Goal: Task Accomplishment & Management: Use online tool/utility

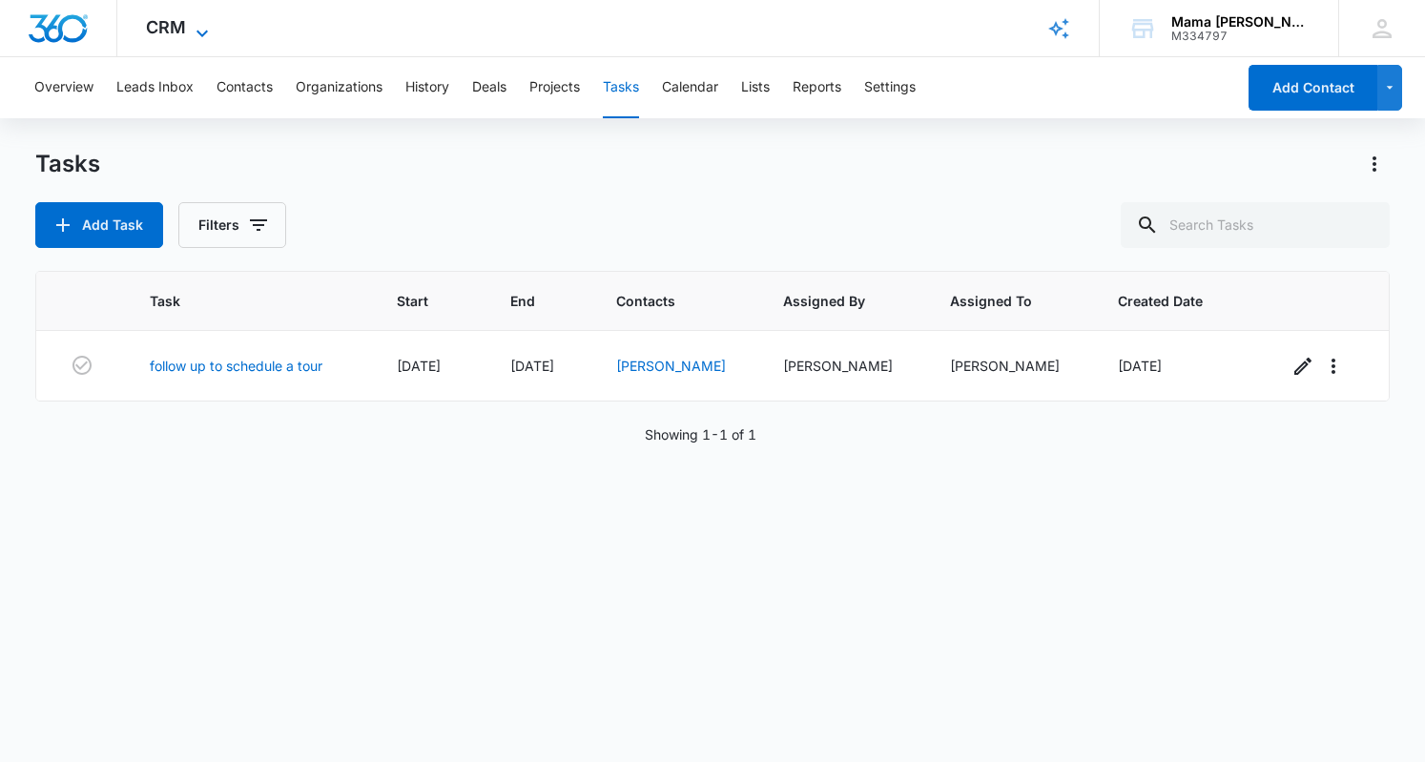
click at [206, 23] on icon at bounding box center [202, 33] width 23 height 23
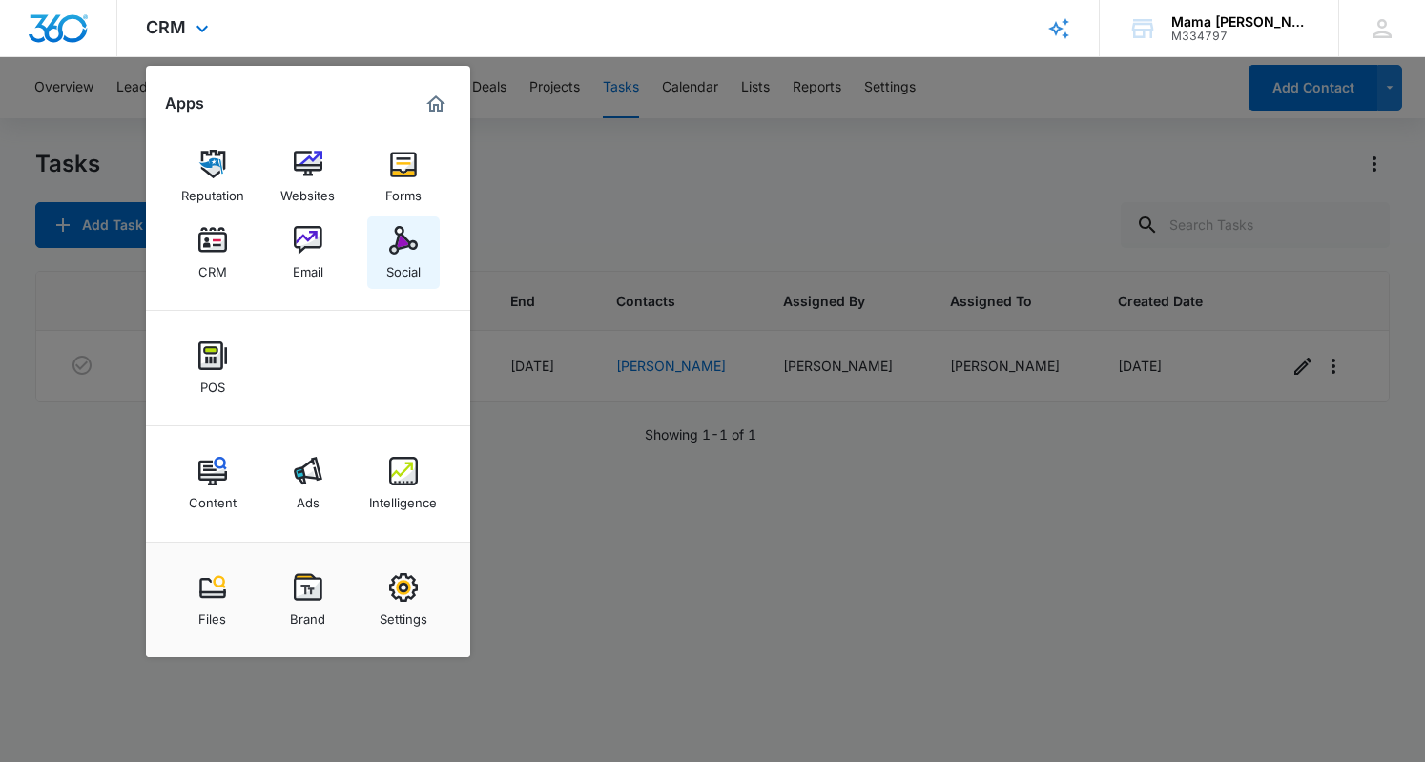
click at [393, 256] on div "Social" at bounding box center [403, 267] width 34 height 25
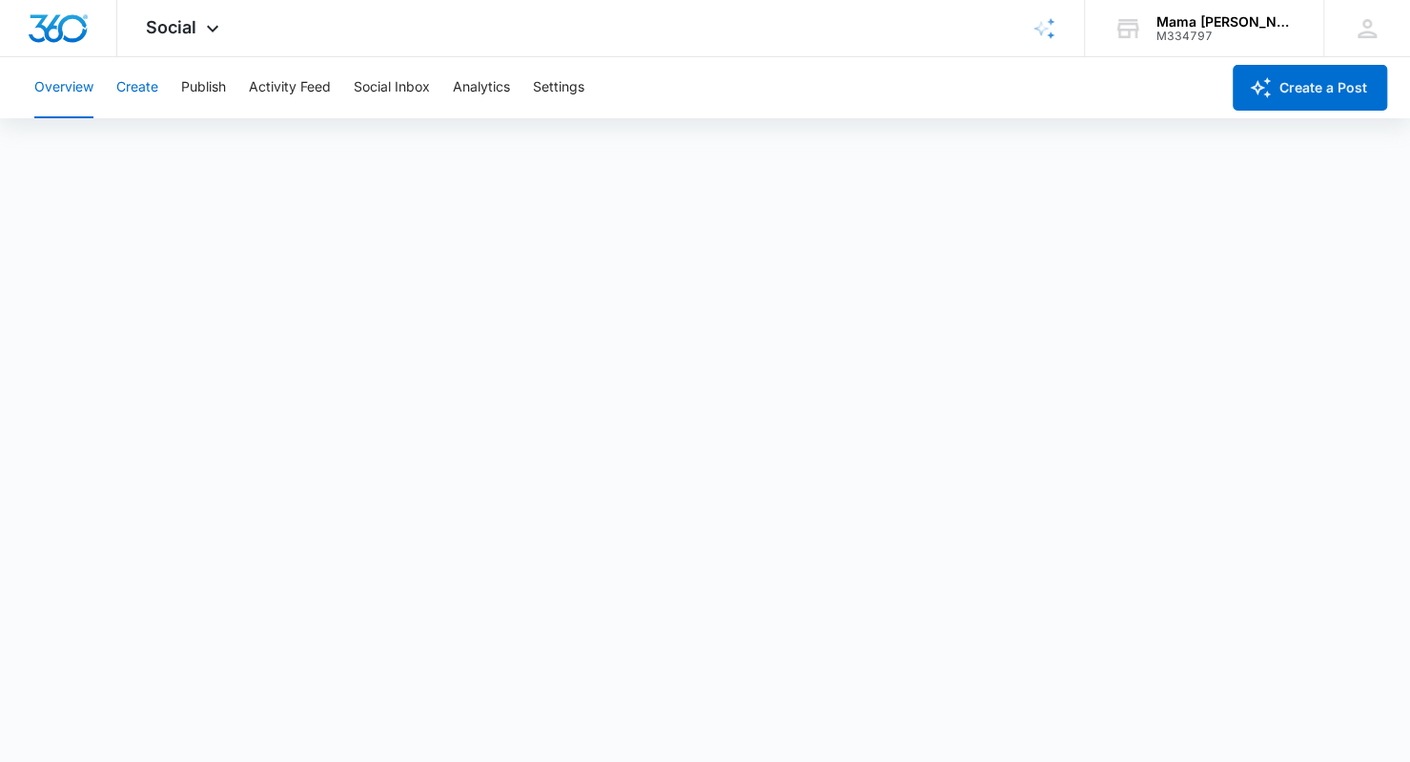
click at [146, 84] on button "Create" at bounding box center [137, 87] width 42 height 61
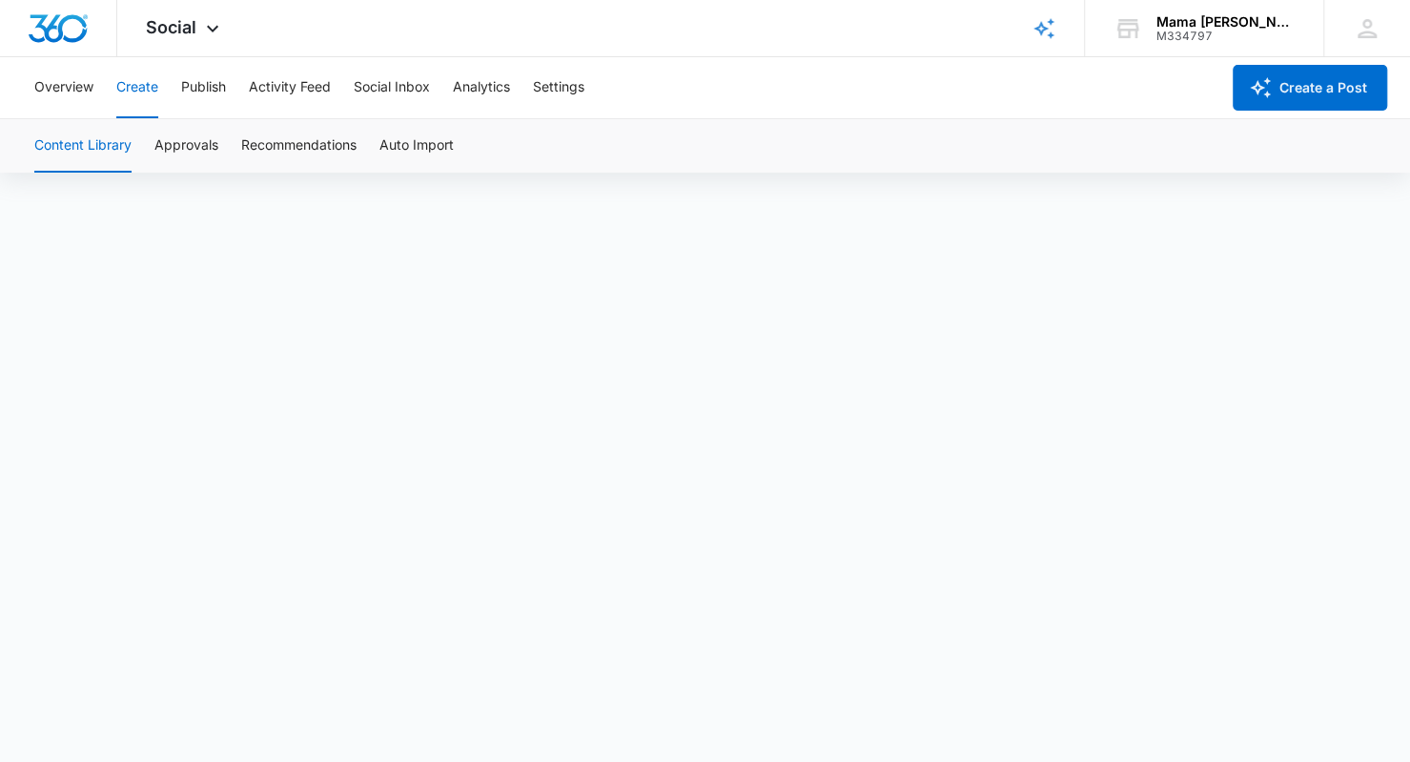
scroll to position [13, 0]
click at [214, 91] on button "Publish" at bounding box center [203, 87] width 45 height 61
